Goal: Navigation & Orientation: Find specific page/section

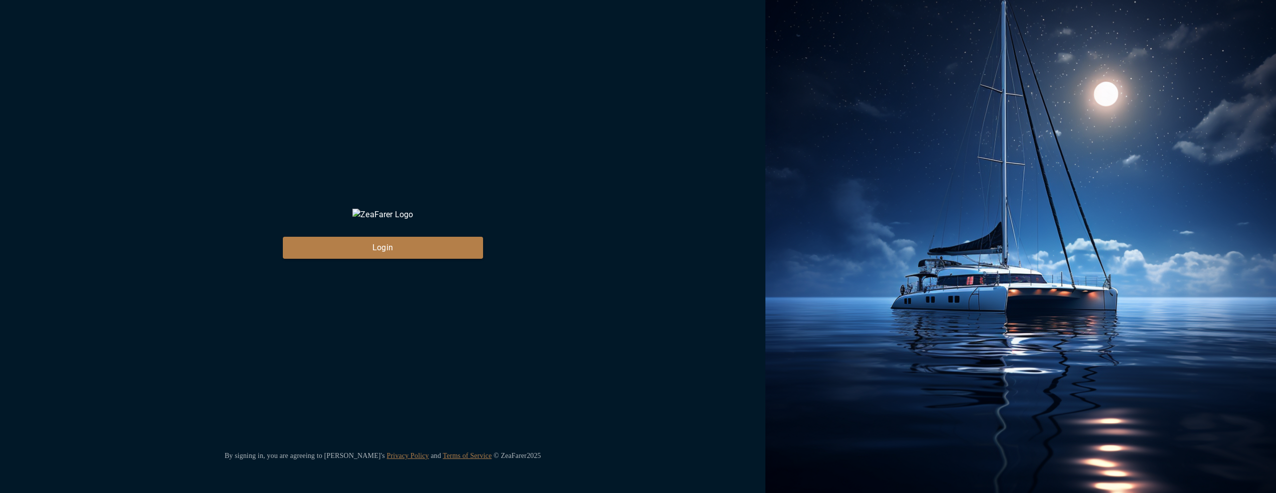
click at [630, 233] on div "ZeaFarer Login By signing in, you are agreeing to [PERSON_NAME]'s Privacy Polic…" at bounding box center [383, 246] width 766 height 493
click at [386, 257] on button "Login" at bounding box center [383, 248] width 200 height 22
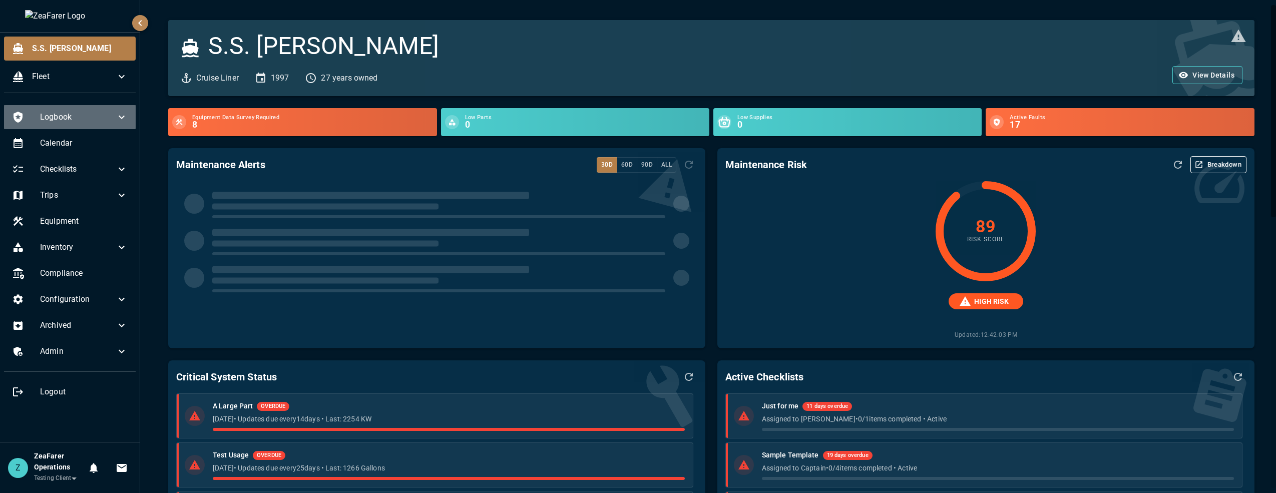
click at [94, 108] on div "Logbook" at bounding box center [70, 117] width 132 height 24
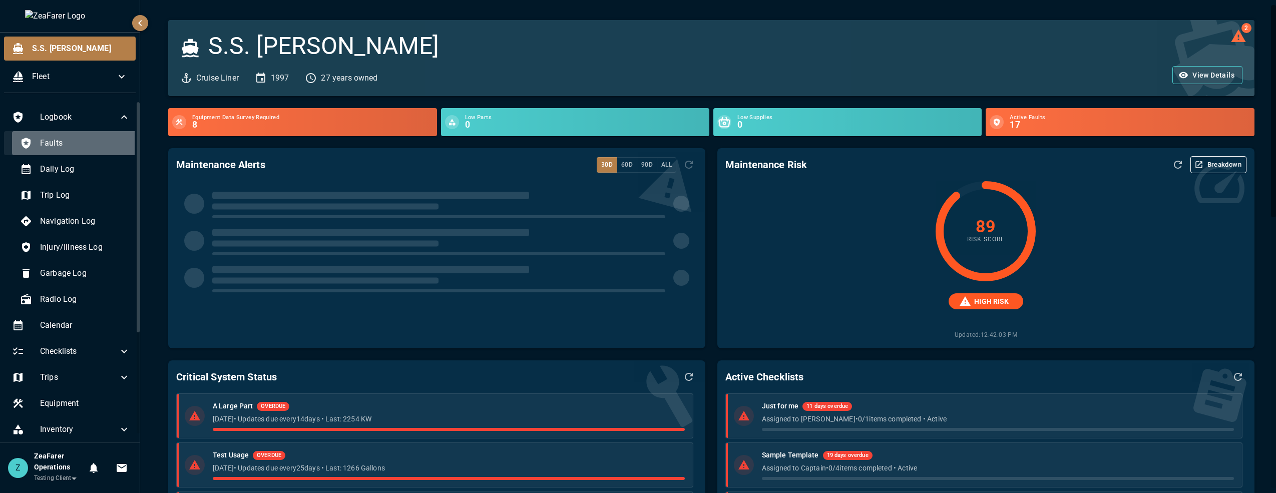
click at [77, 142] on span "Faults" at bounding box center [85, 143] width 90 height 12
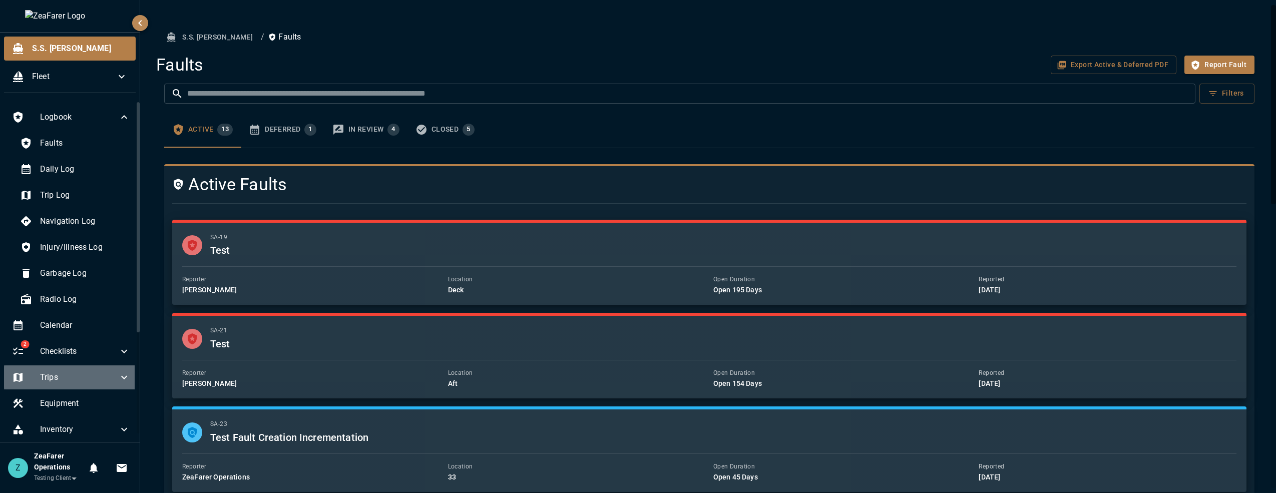
click at [81, 370] on div "Trips" at bounding box center [71, 378] width 134 height 24
click at [54, 406] on span "Active" at bounding box center [85, 404] width 90 height 12
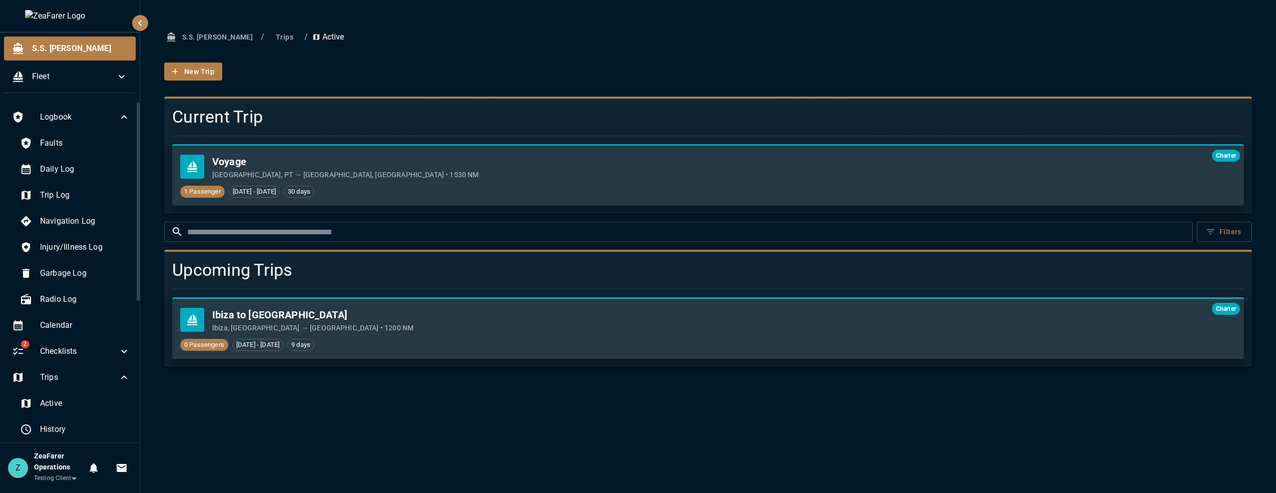
click at [835, 376] on div "S.S. Anne / Trips / Active New Trip Current Trip Charter Voyage Porto, PT → Ist…" at bounding box center [708, 246] width 1136 height 493
click at [493, 180] on p "Porto, PT → Istanbul, TR • 1530 NM" at bounding box center [704, 175] width 984 height 10
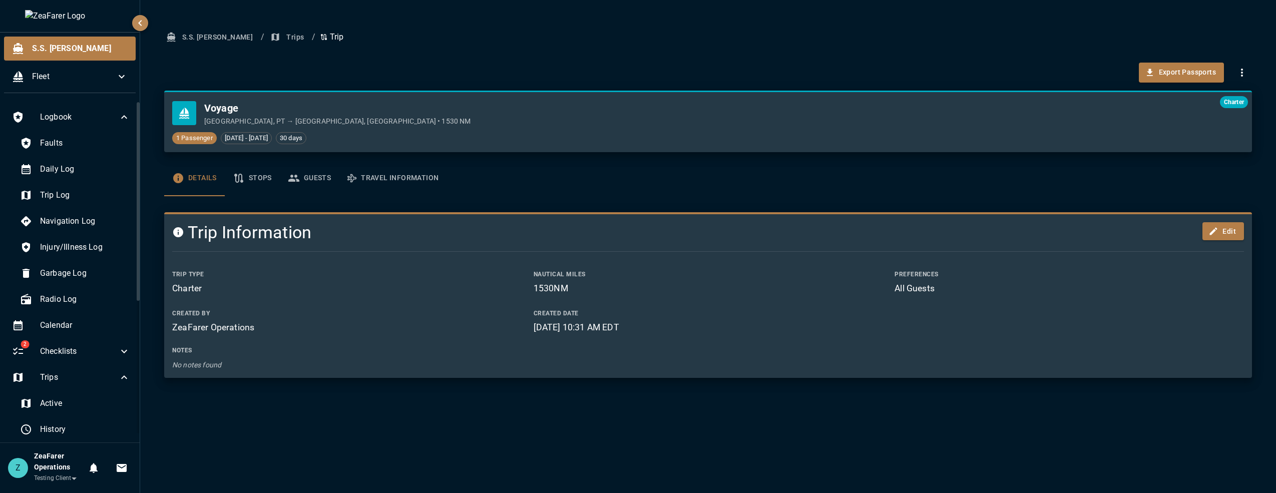
click at [796, 147] on div "Charter Voyage Porto, PT → Istanbul, TR • 1530 NM 1 Passenger Sep 25, 2025 - Oc…" at bounding box center [708, 122] width 1088 height 62
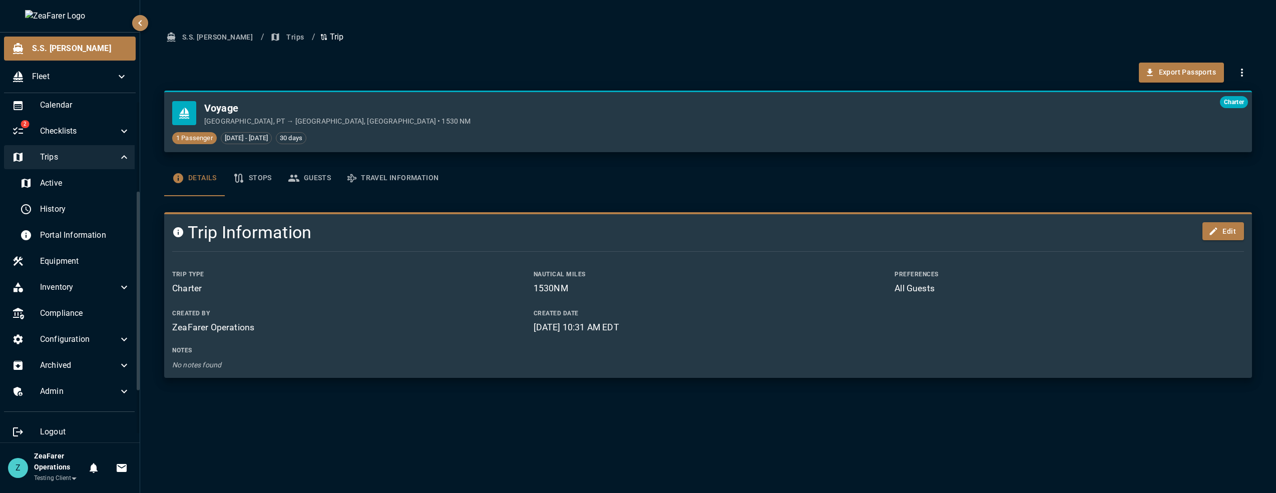
scroll to position [228, 0]
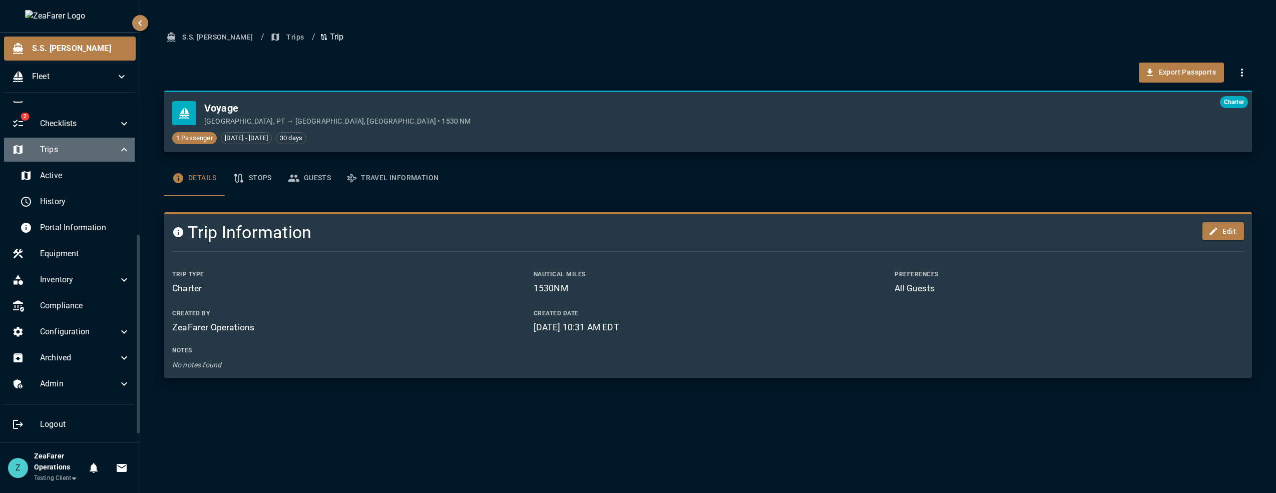
click at [118, 151] on icon at bounding box center [124, 150] width 12 height 12
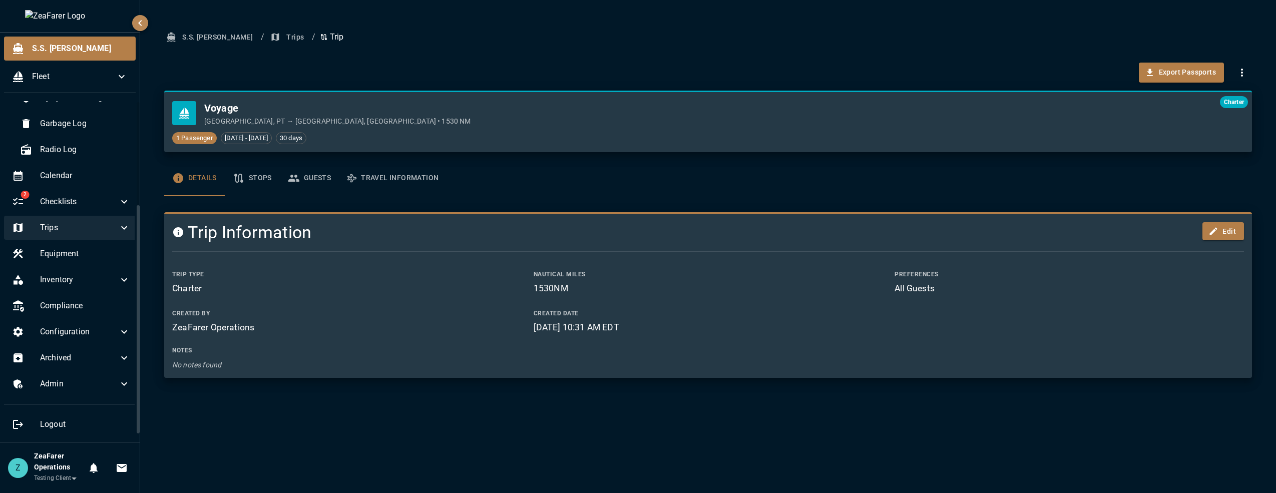
scroll to position [150, 0]
click at [104, 332] on span "Configuration" at bounding box center [79, 332] width 78 height 12
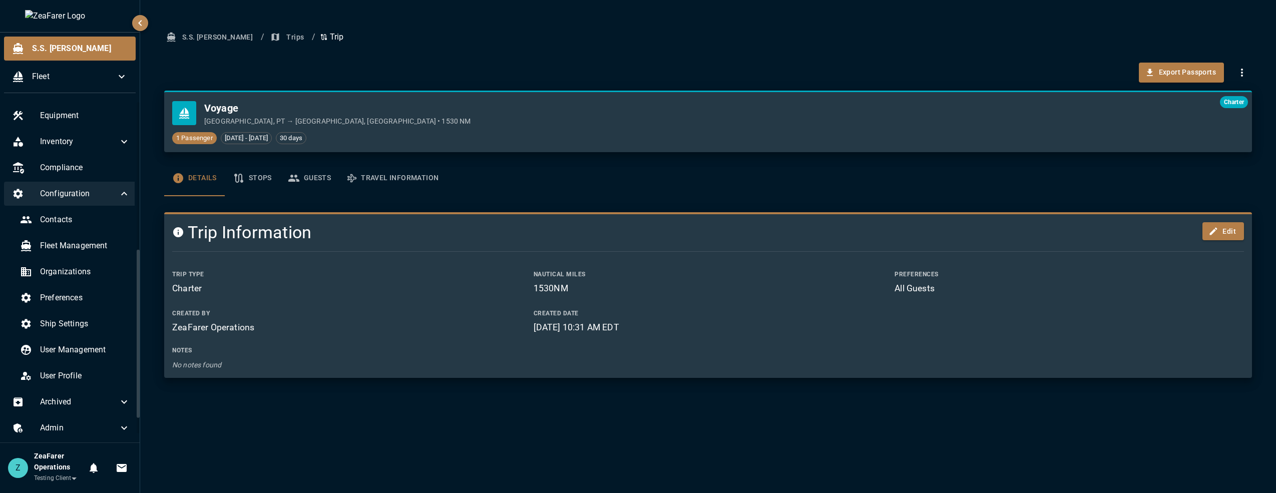
scroll to position [300, 0]
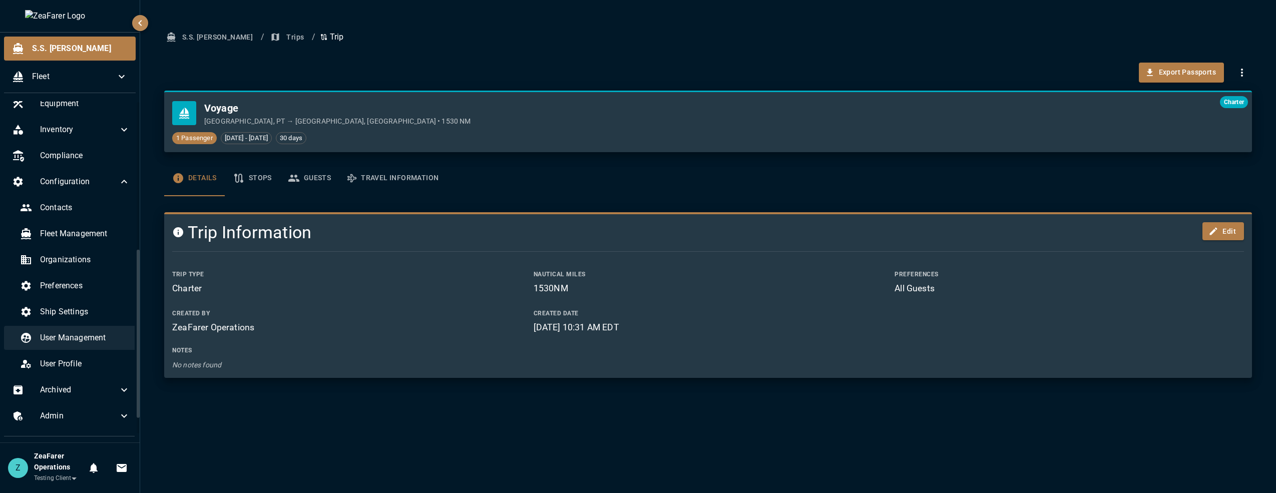
click at [96, 339] on span "User Management" at bounding box center [85, 338] width 90 height 12
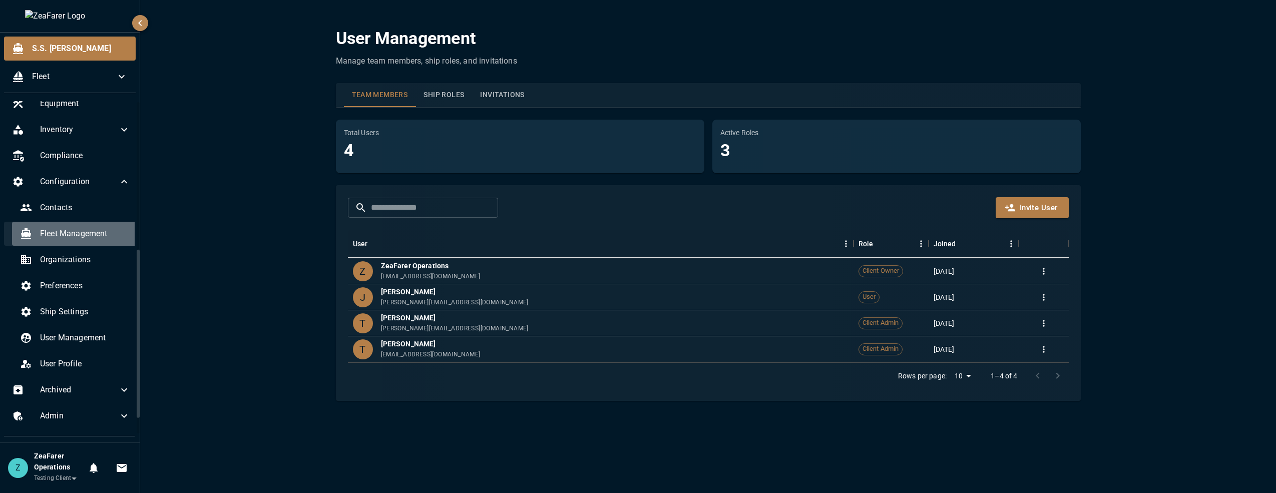
click at [84, 237] on span "Fleet Management" at bounding box center [85, 234] width 90 height 12
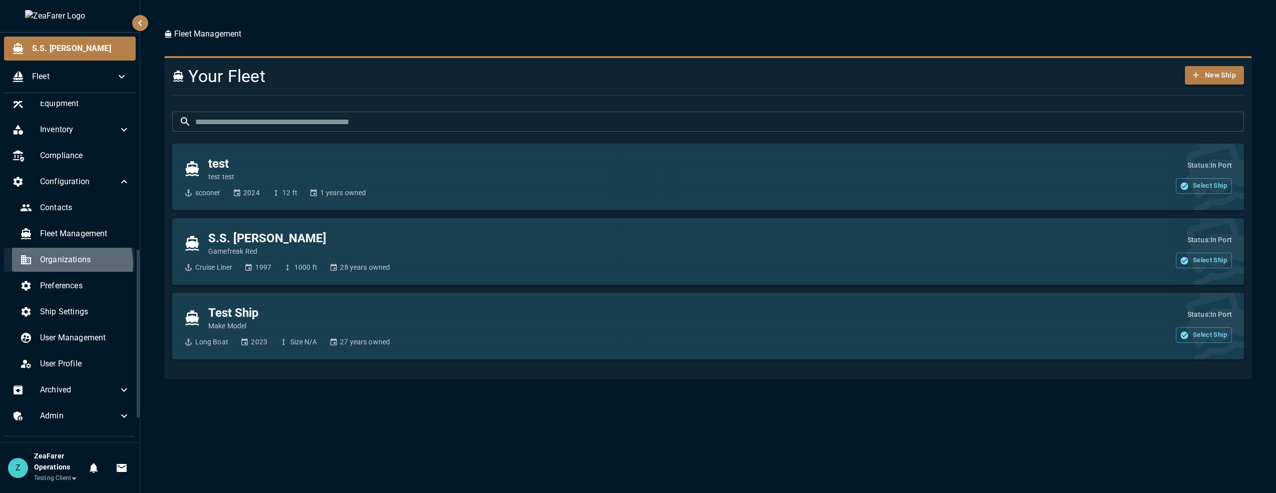
click at [70, 263] on span "Organizations" at bounding box center [85, 260] width 90 height 12
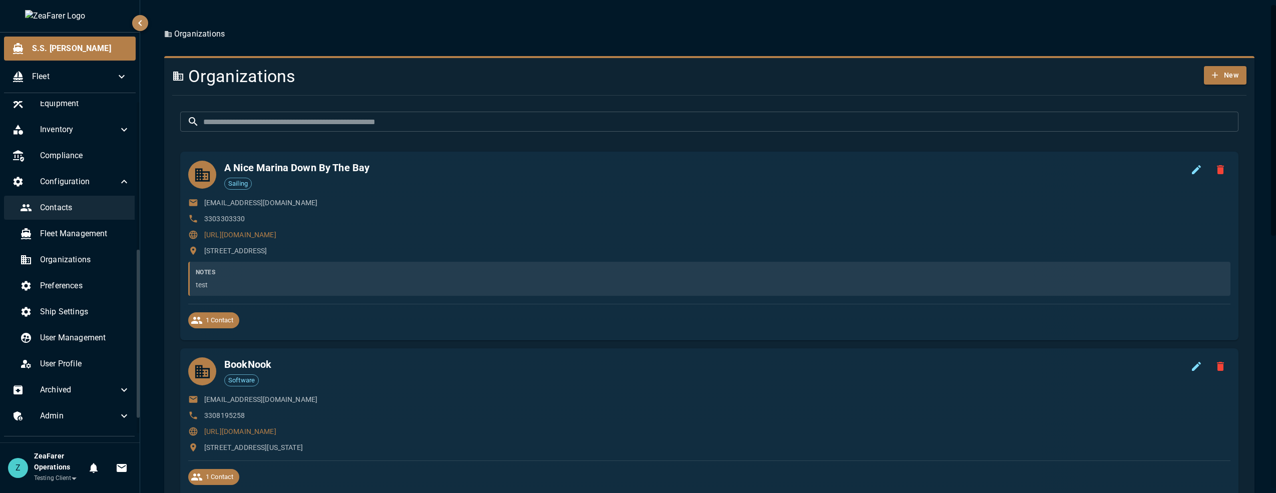
click at [66, 197] on div "Contacts" at bounding box center [75, 208] width 126 height 24
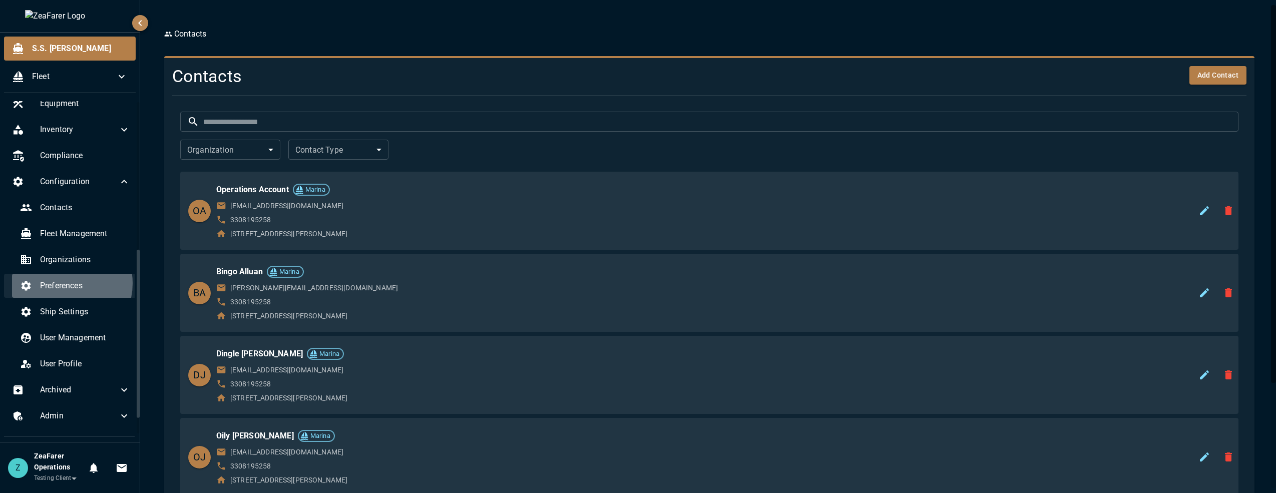
click at [63, 283] on span "Preferences" at bounding box center [85, 286] width 90 height 12
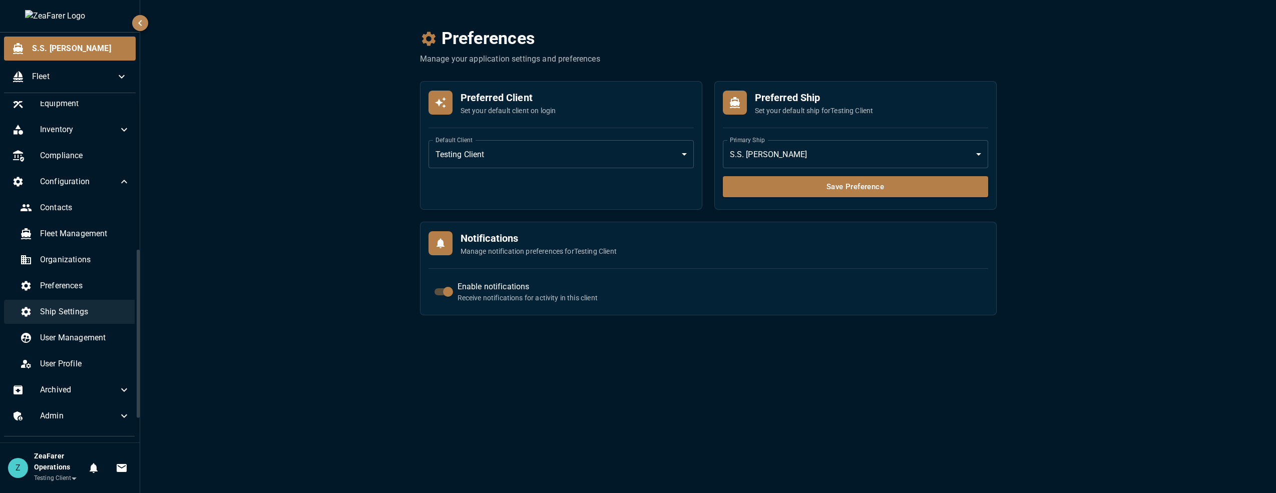
click at [63, 324] on div "Ship Settings" at bounding box center [75, 312] width 126 height 24
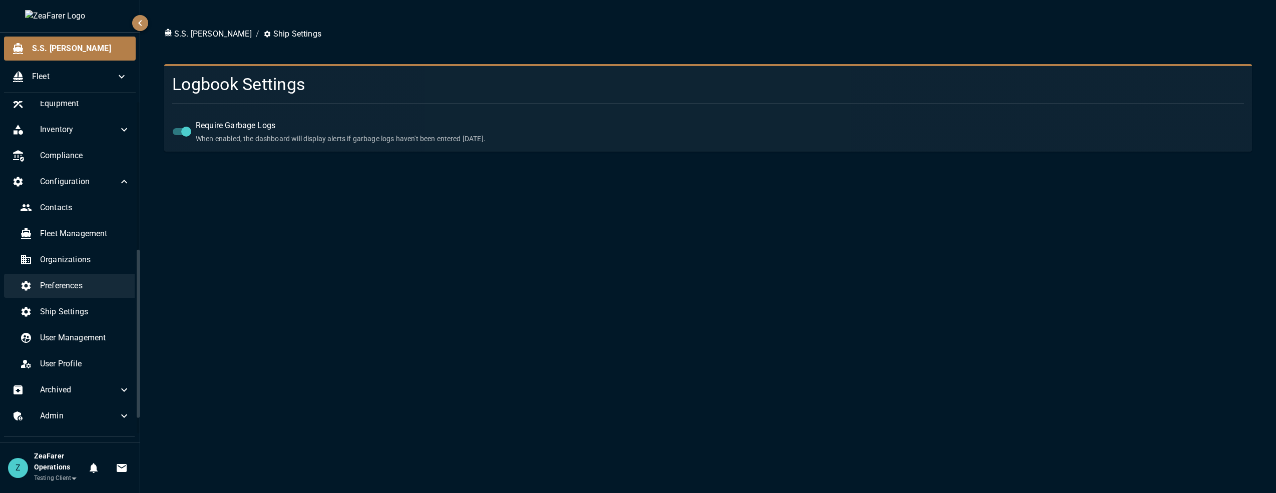
click at [69, 295] on div "Preferences" at bounding box center [75, 286] width 126 height 24
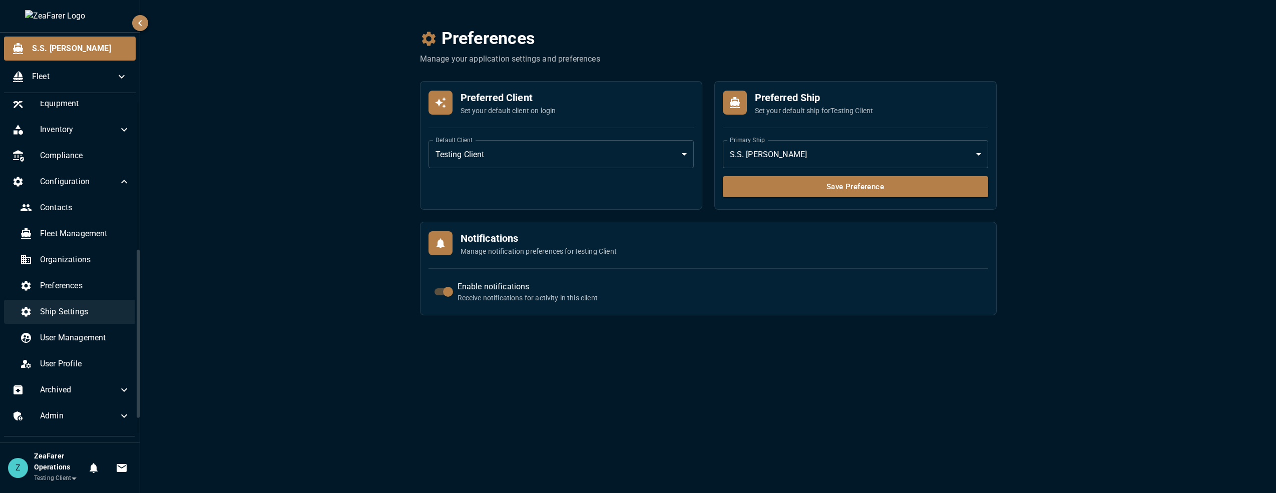
click at [61, 320] on div "Ship Settings" at bounding box center [75, 312] width 126 height 24
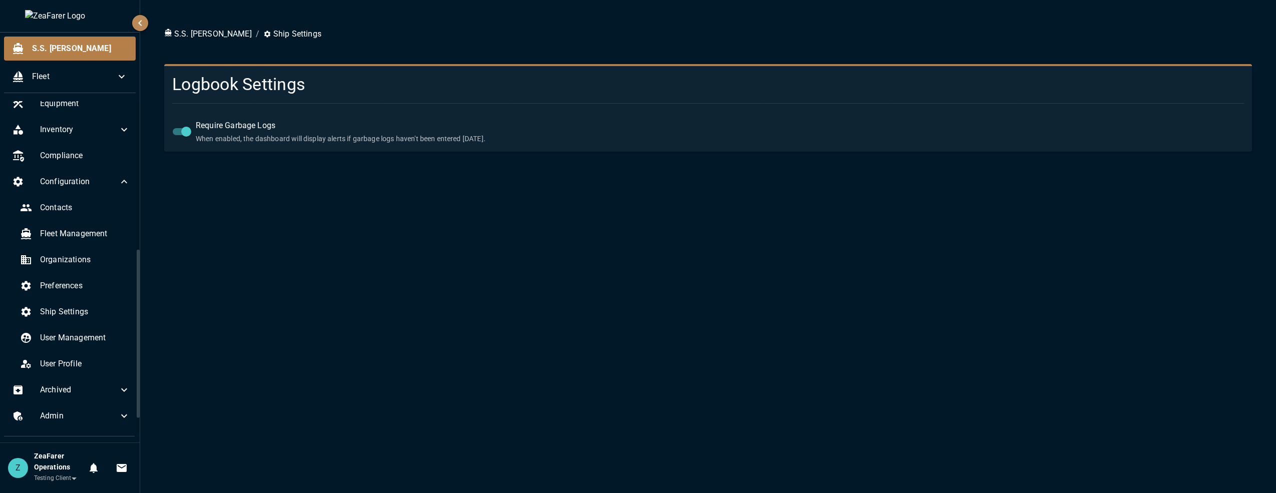
click at [670, 42] on div "S.S. Anne / Ship Settings" at bounding box center [708, 38] width 1088 height 20
click at [832, 213] on div "S.S. Anne / Ship Settings Logbook Settings Require Garbage Logs When enabled, t…" at bounding box center [708, 246] width 1136 height 493
click at [925, 301] on div "S.S. Anne / Ship Settings Logbook Settings Require Garbage Logs When enabled, t…" at bounding box center [708, 246] width 1136 height 493
click at [115, 73] on span "Fleet" at bounding box center [74, 77] width 84 height 12
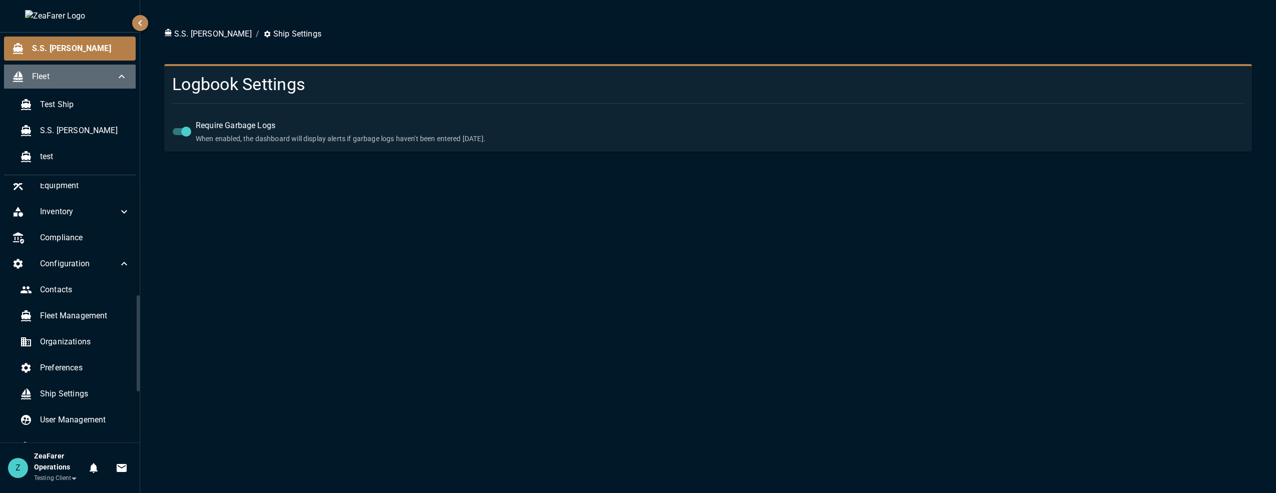
click at [123, 72] on icon at bounding box center [122, 77] width 12 height 12
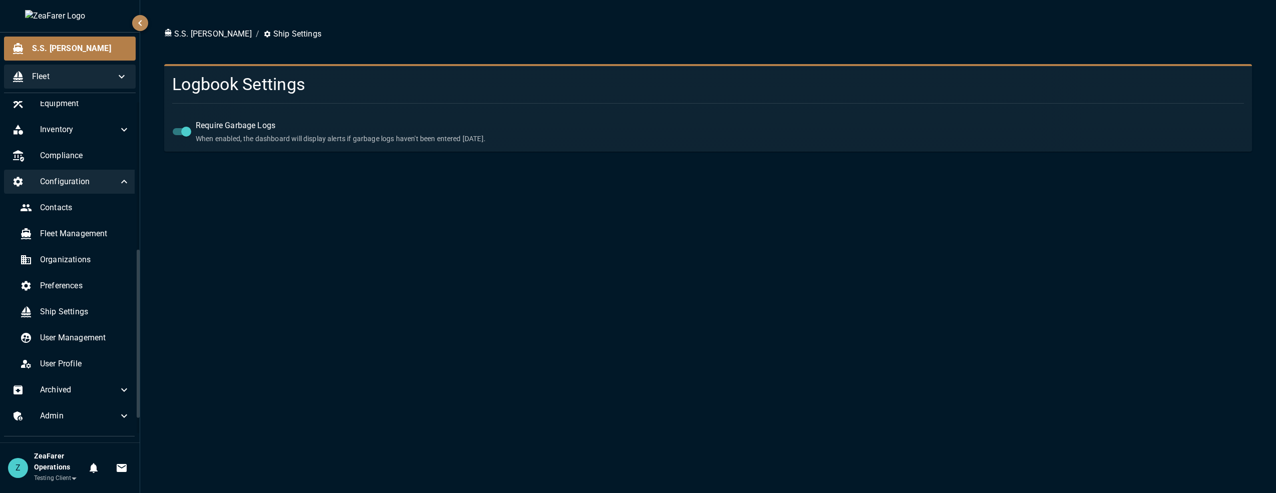
click at [119, 184] on icon at bounding box center [124, 182] width 12 height 12
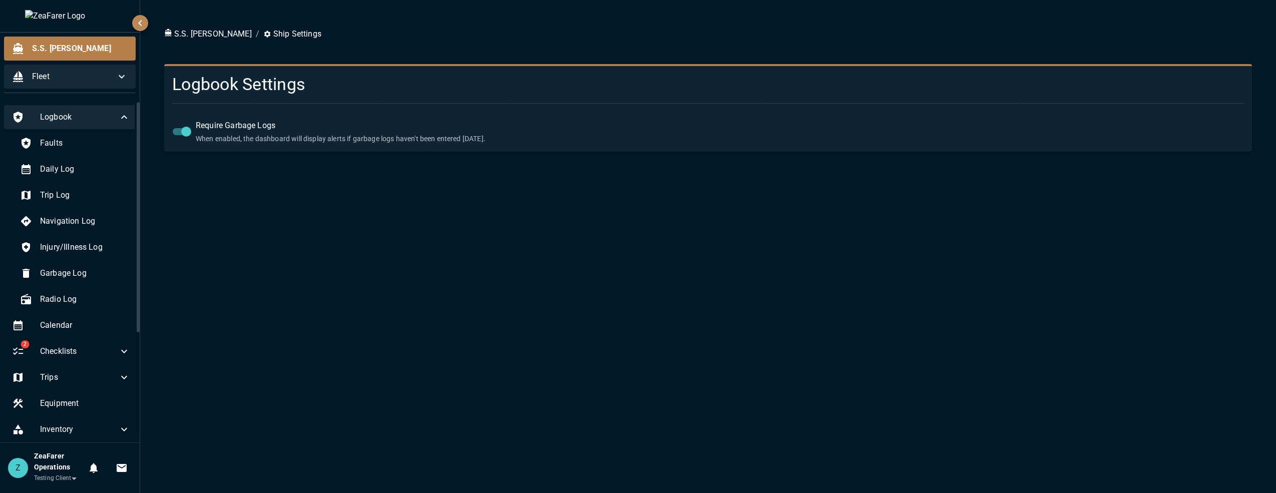
click at [128, 126] on div "Logbook" at bounding box center [71, 117] width 134 height 24
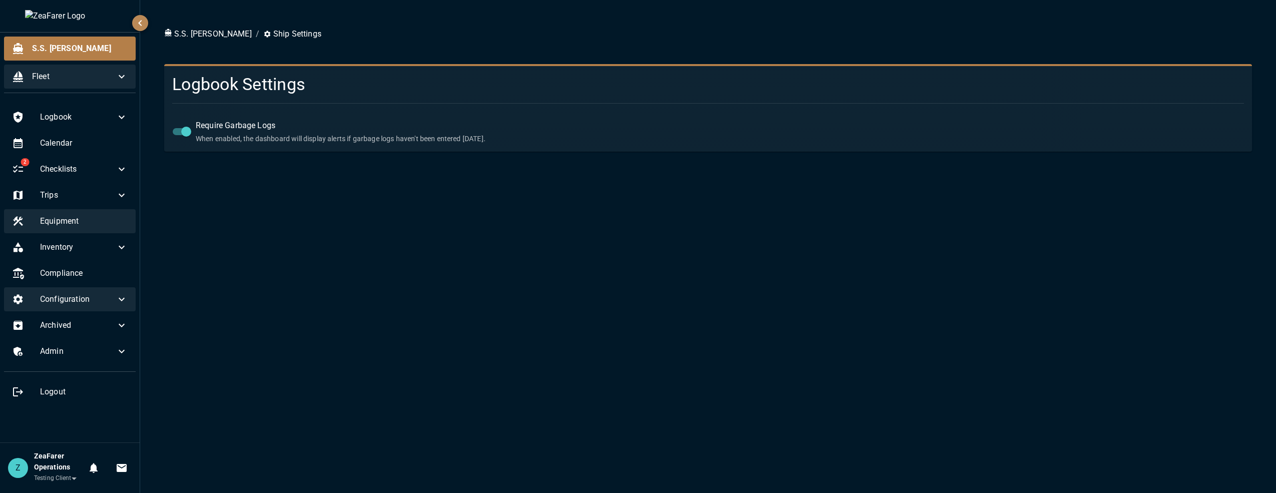
click at [100, 222] on span "Equipment" at bounding box center [84, 221] width 88 height 12
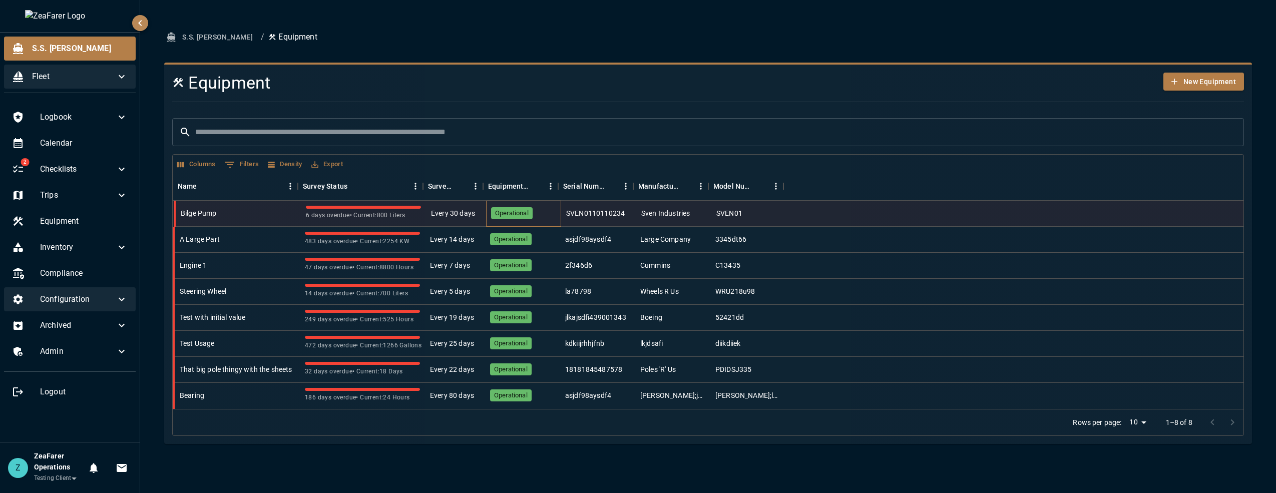
click at [536, 213] on div "Operational" at bounding box center [523, 214] width 75 height 26
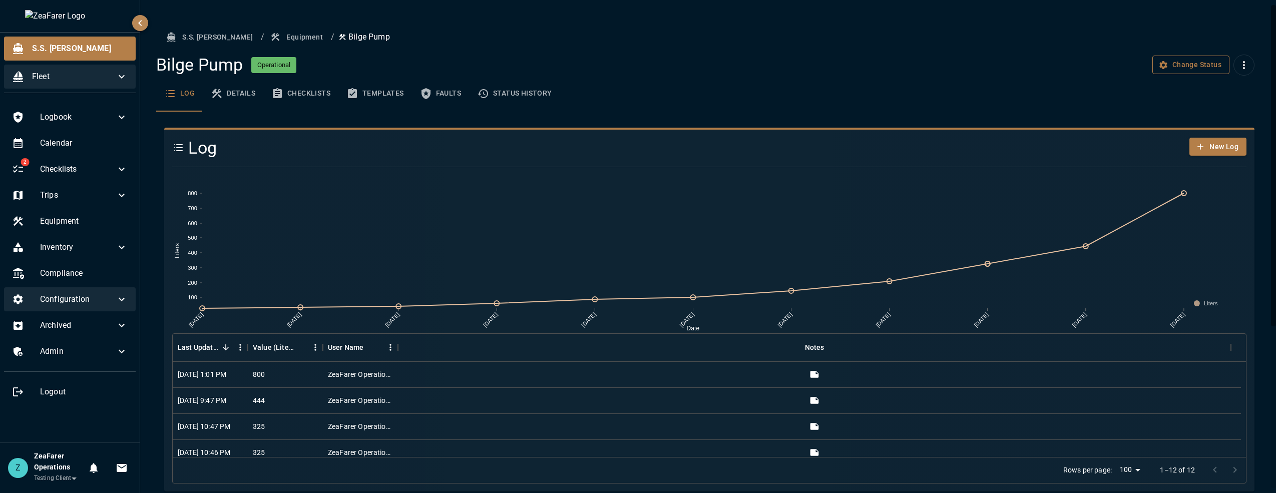
click at [1153, 64] on button "Change Status" at bounding box center [1191, 65] width 77 height 19
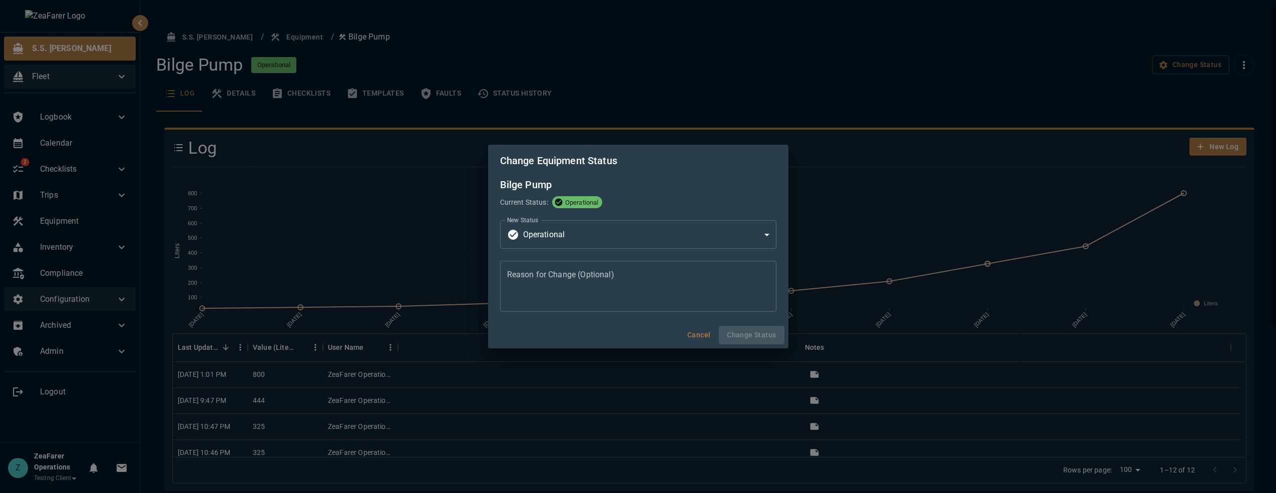
click at [597, 238] on body "**********" at bounding box center [638, 246] width 1276 height 493
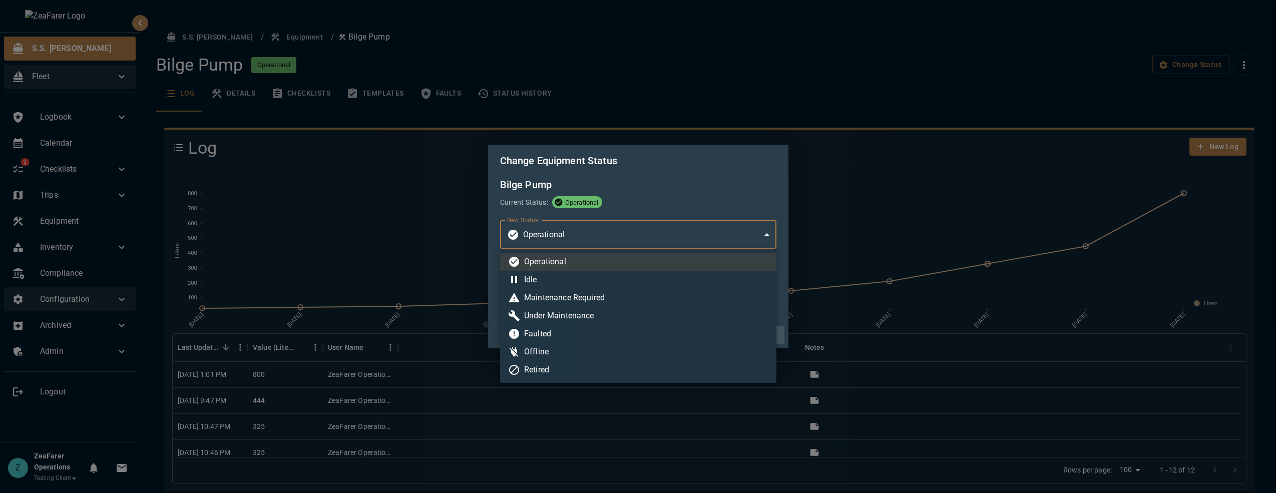
click at [644, 228] on div at bounding box center [638, 246] width 1276 height 493
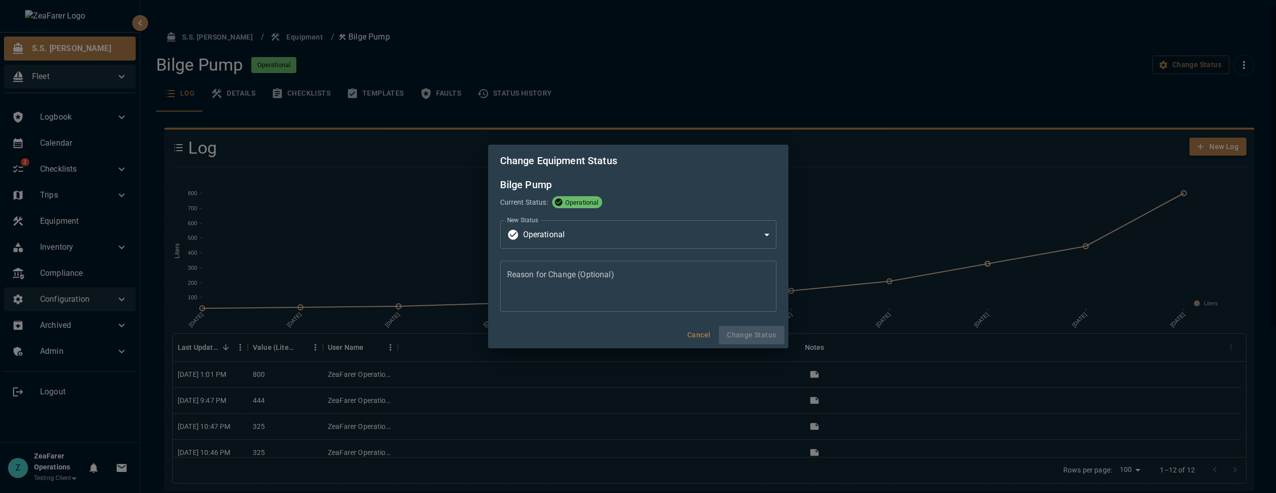
click at [695, 180] on h6 "Bilge Pump" at bounding box center [638, 185] width 276 height 16
click at [688, 337] on button "Cancel" at bounding box center [699, 335] width 32 height 19
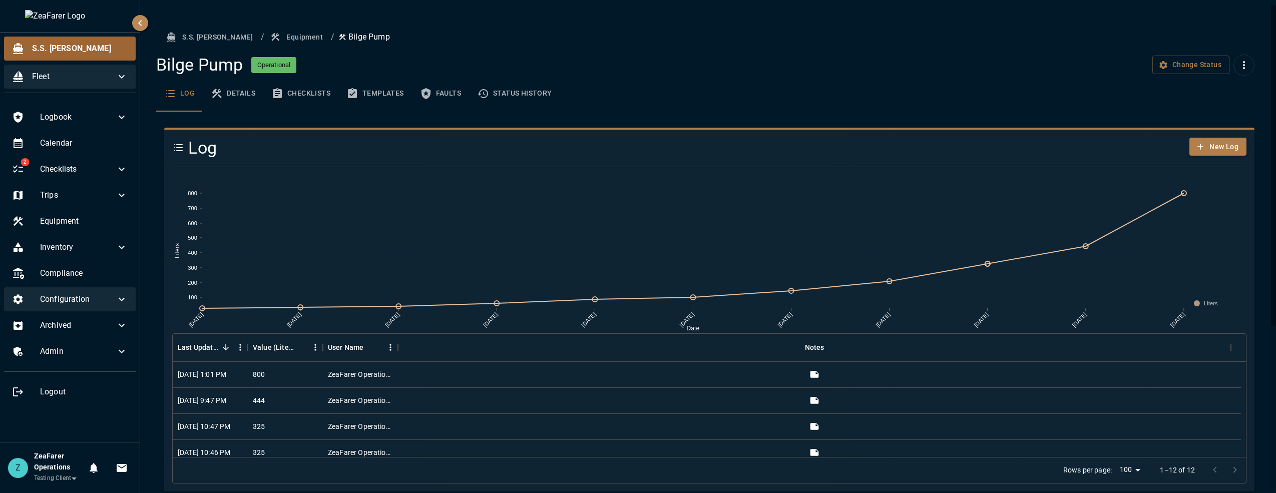
click at [71, 43] on span "S.S. Anne" at bounding box center [80, 49] width 96 height 12
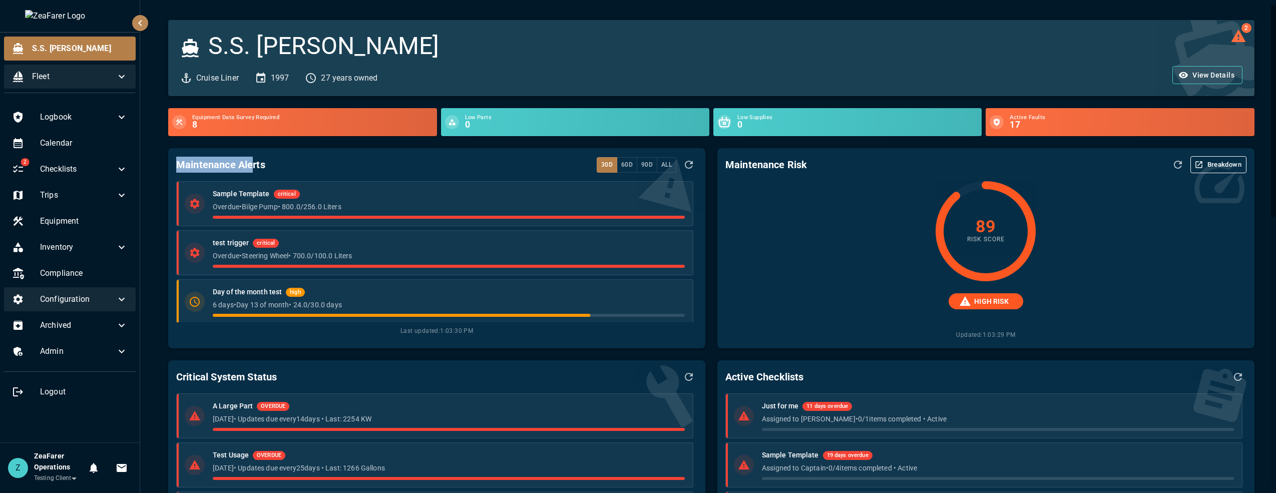
drag, startPoint x: 172, startPoint y: 166, endPoint x: 252, endPoint y: 154, distance: 80.9
click at [252, 154] on div "Maintenance Alerts 30d 60d 90d All Sample Template critical Overdue • Bilge Pum…" at bounding box center [436, 248] width 537 height 200
drag, startPoint x: 278, startPoint y: 160, endPoint x: 180, endPoint y: 170, distance: 98.2
click at [180, 170] on div "Maintenance Alerts 30d 60d 90d All" at bounding box center [436, 164] width 521 height 17
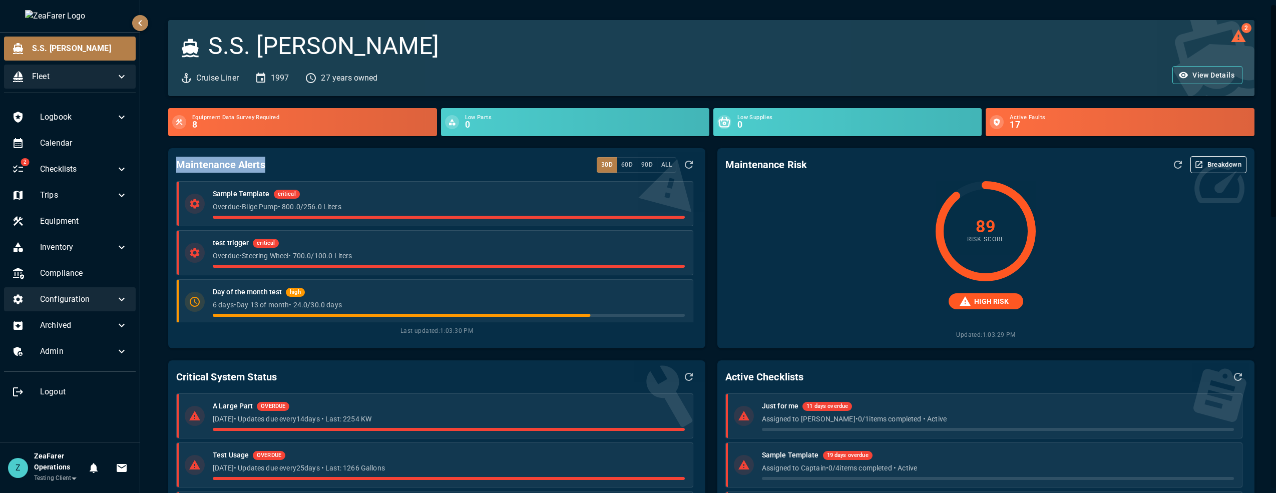
click at [180, 170] on h6 "Maintenance Alerts" at bounding box center [220, 165] width 89 height 16
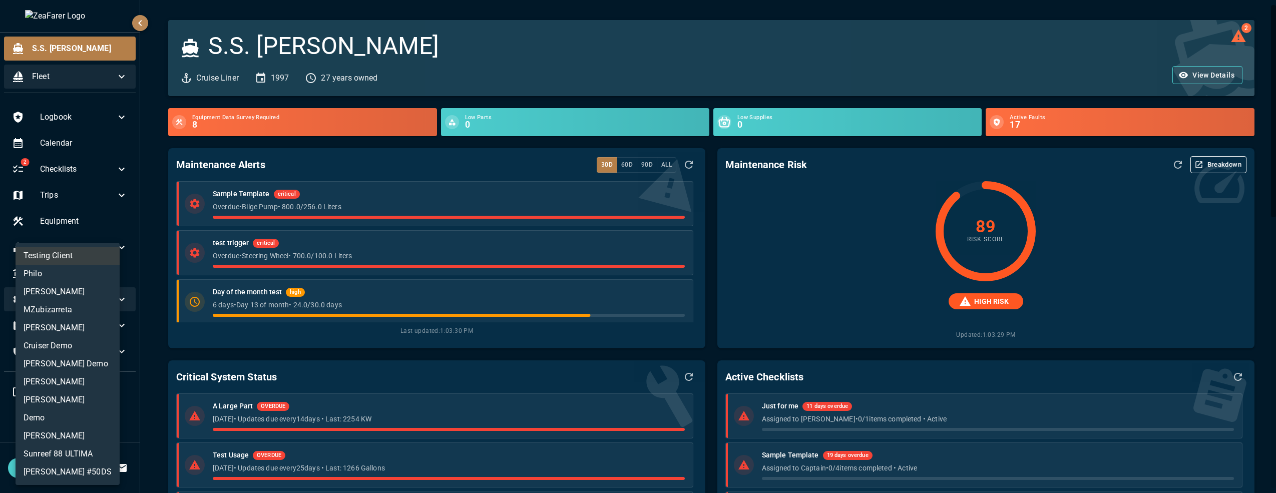
click at [64, 481] on body "**********" at bounding box center [638, 246] width 1276 height 493
click at [58, 427] on li "Corey Homan" at bounding box center [68, 436] width 104 height 18
type input "**********"
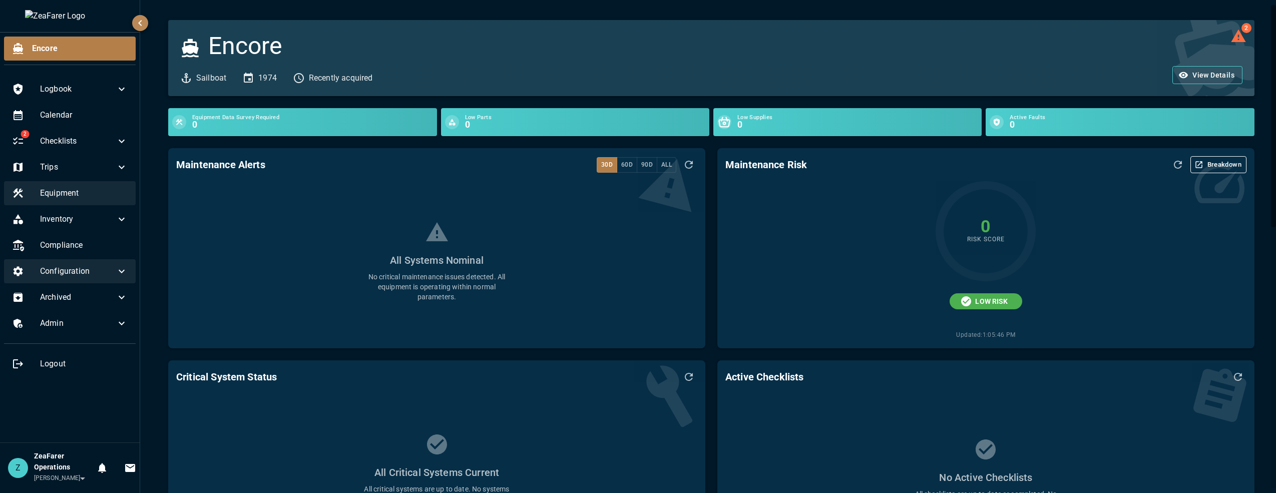
click at [95, 199] on span "Equipment" at bounding box center [84, 193] width 88 height 12
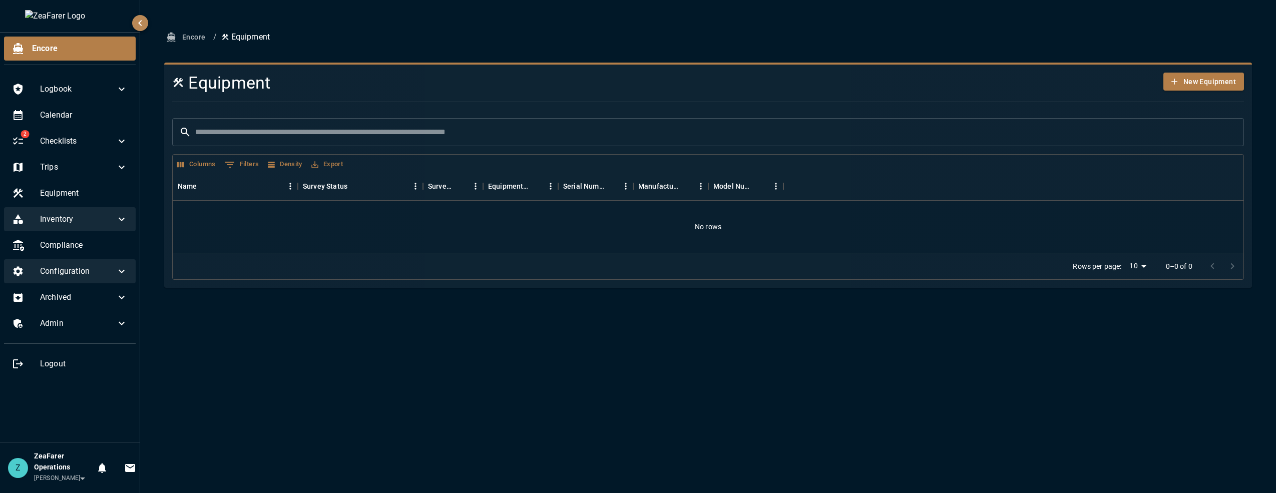
click at [90, 219] on span "Inventory" at bounding box center [78, 219] width 76 height 12
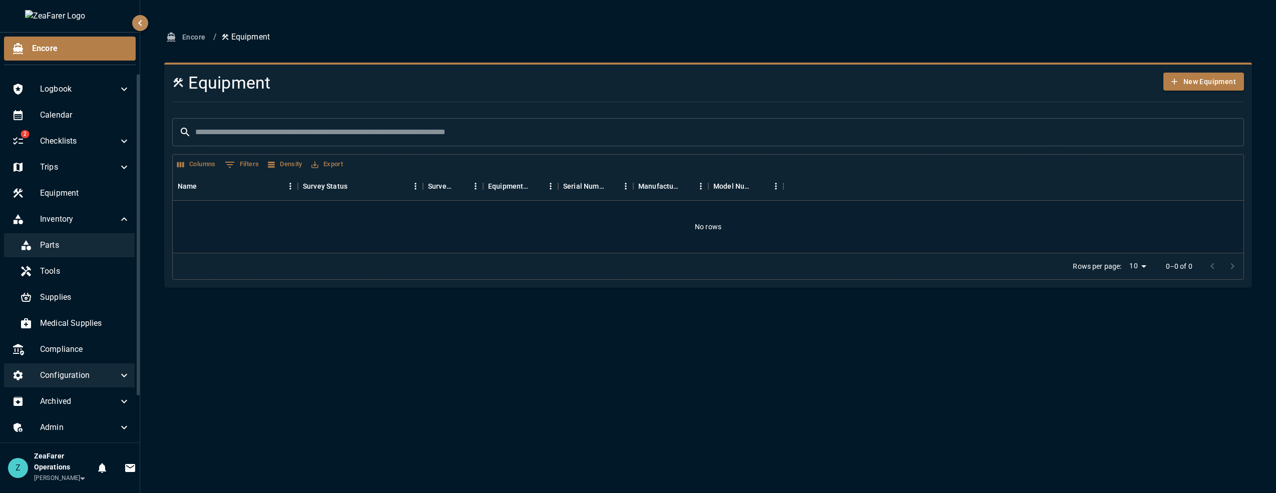
click at [86, 242] on span "Parts" at bounding box center [85, 245] width 90 height 12
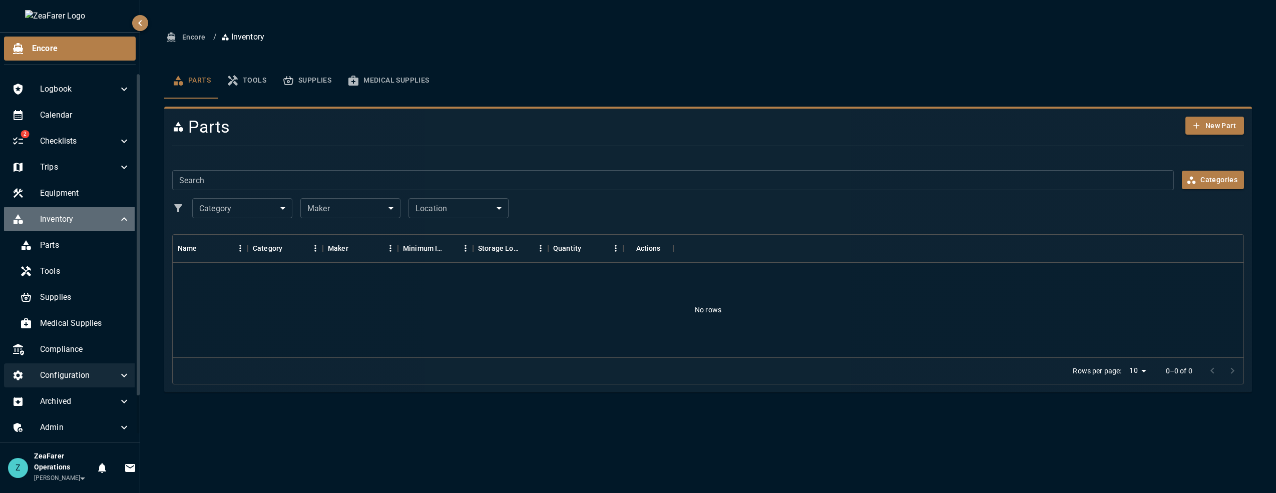
click at [102, 216] on span "Inventory" at bounding box center [79, 219] width 78 height 12
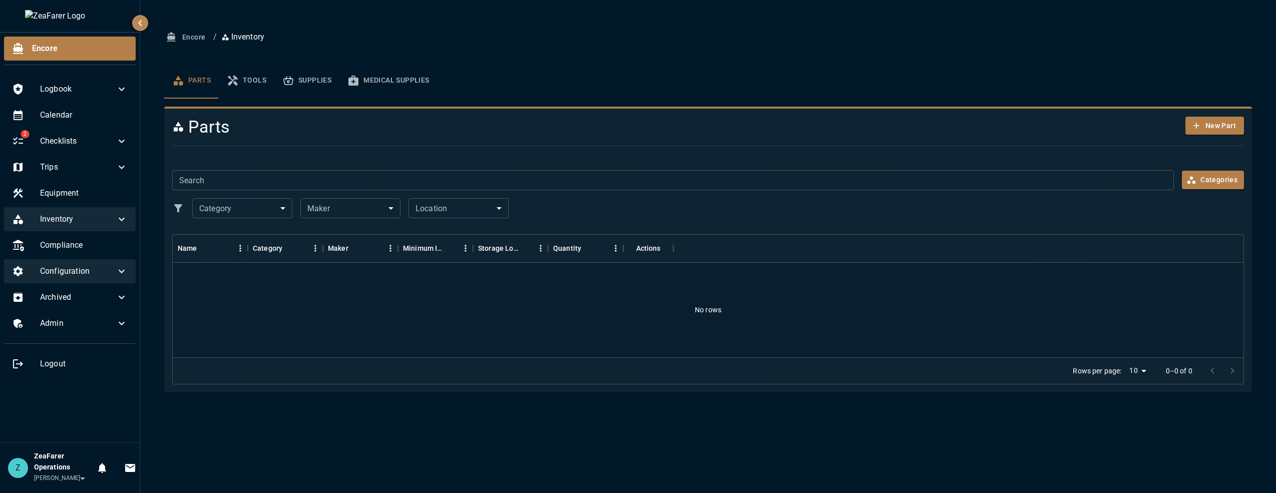
click at [82, 222] on span "Inventory" at bounding box center [78, 219] width 76 height 12
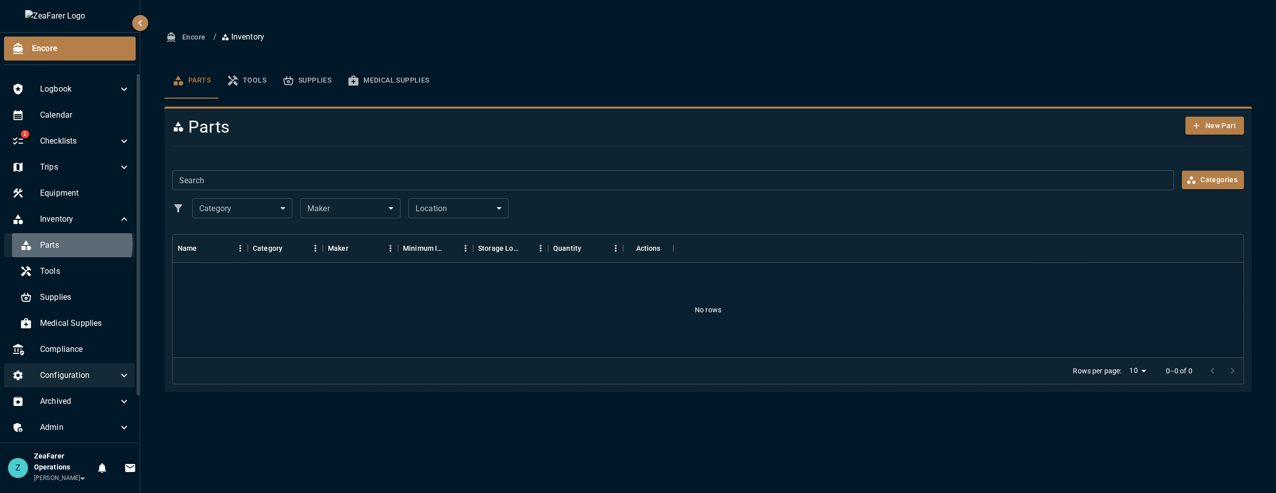
click at [69, 244] on span "Parts" at bounding box center [85, 245] width 90 height 12
click at [85, 216] on span "Inventory" at bounding box center [79, 219] width 78 height 12
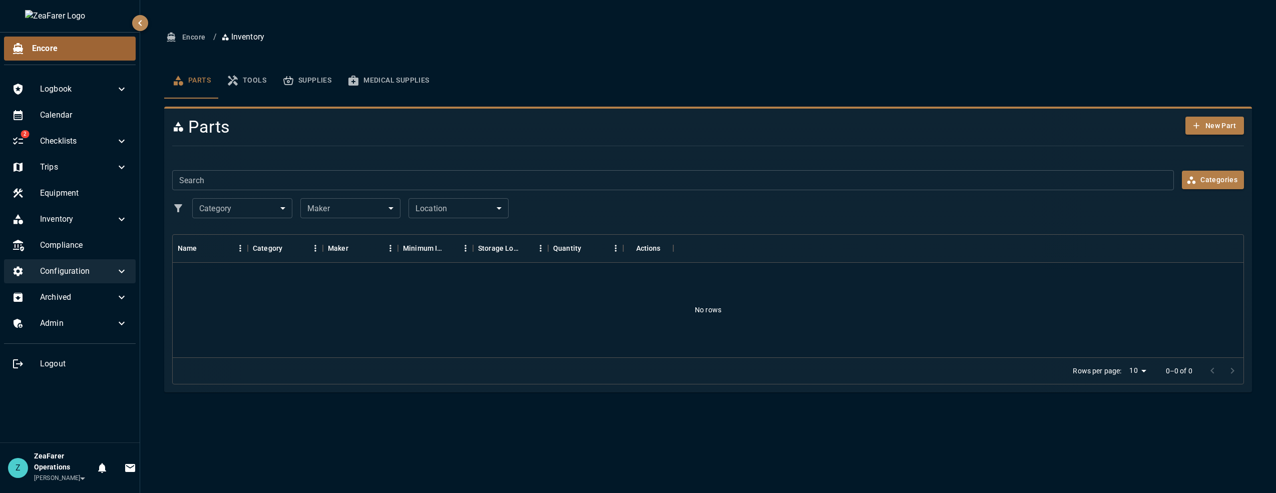
click at [68, 49] on span "Encore" at bounding box center [80, 49] width 96 height 12
